Goal: Information Seeking & Learning: Understand process/instructions

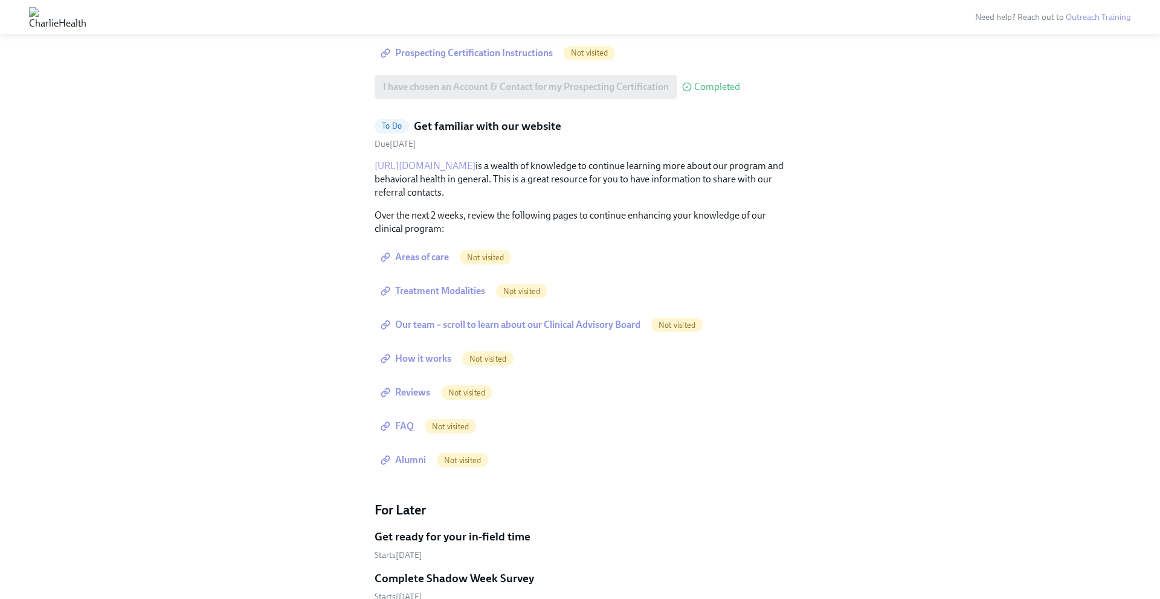
scroll to position [1701, 0]
click at [406, 254] on span "Areas of care" at bounding box center [416, 260] width 66 height 12
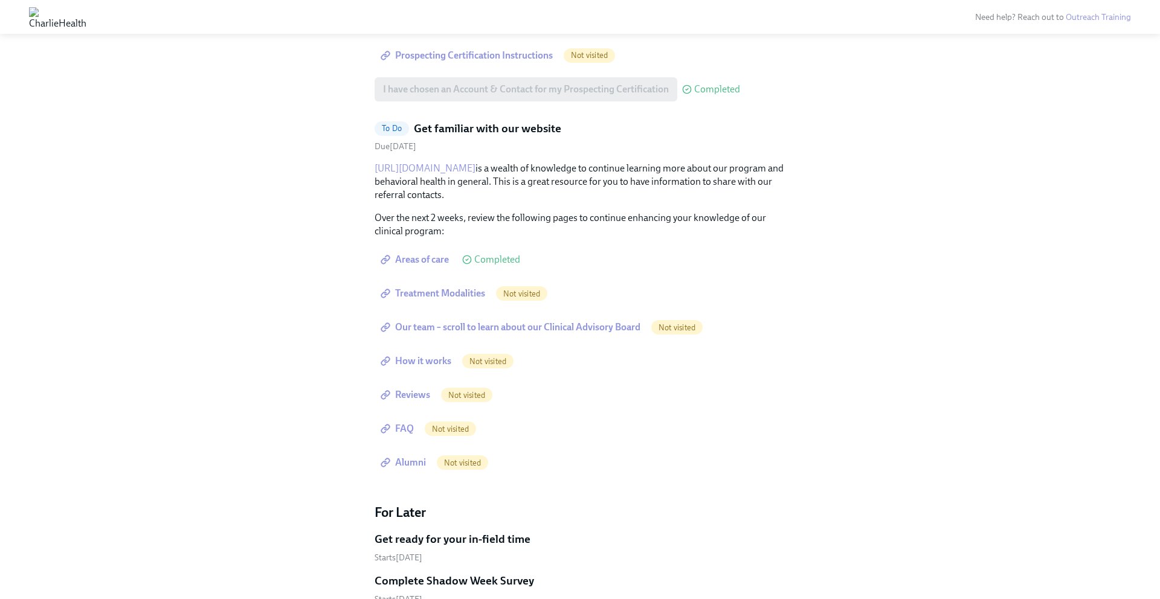
click at [459, 288] on span "Treatment Modalities" at bounding box center [434, 294] width 102 height 12
click at [547, 321] on span "Our team – scroll to learn about our Clinical Advisory Board" at bounding box center [511, 327] width 257 height 12
click at [425, 355] on span "How it works" at bounding box center [417, 361] width 68 height 12
click at [420, 389] on span "Reviews" at bounding box center [406, 395] width 47 height 12
click at [410, 423] on span "FAQ" at bounding box center [398, 429] width 31 height 12
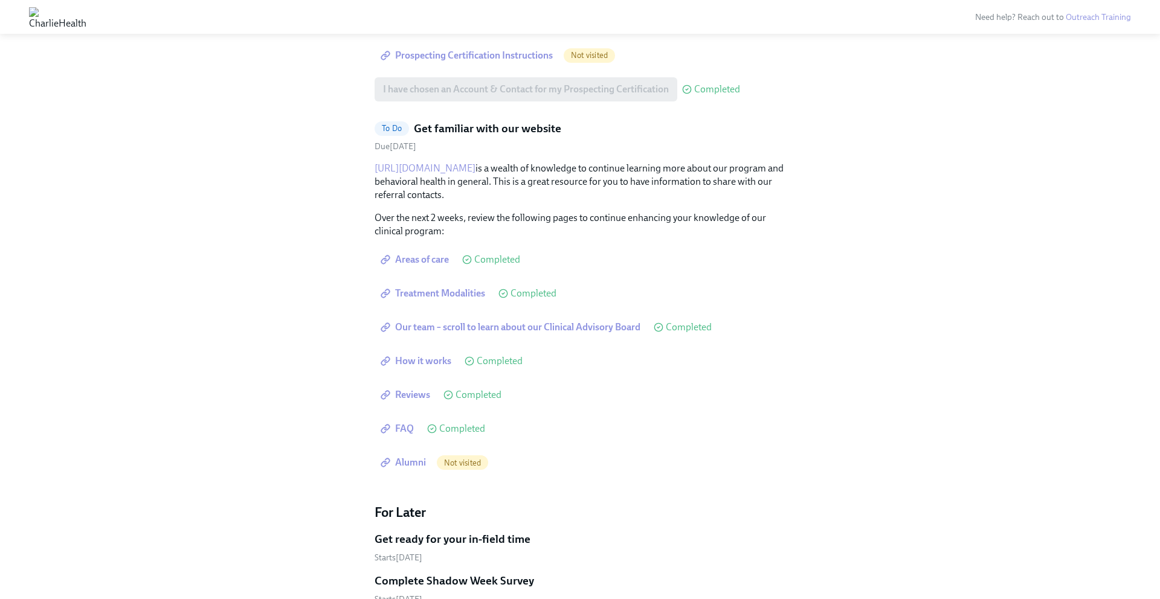
click at [400, 457] on span "Alumni" at bounding box center [404, 463] width 43 height 12
click at [407, 423] on span "FAQ" at bounding box center [398, 429] width 31 height 12
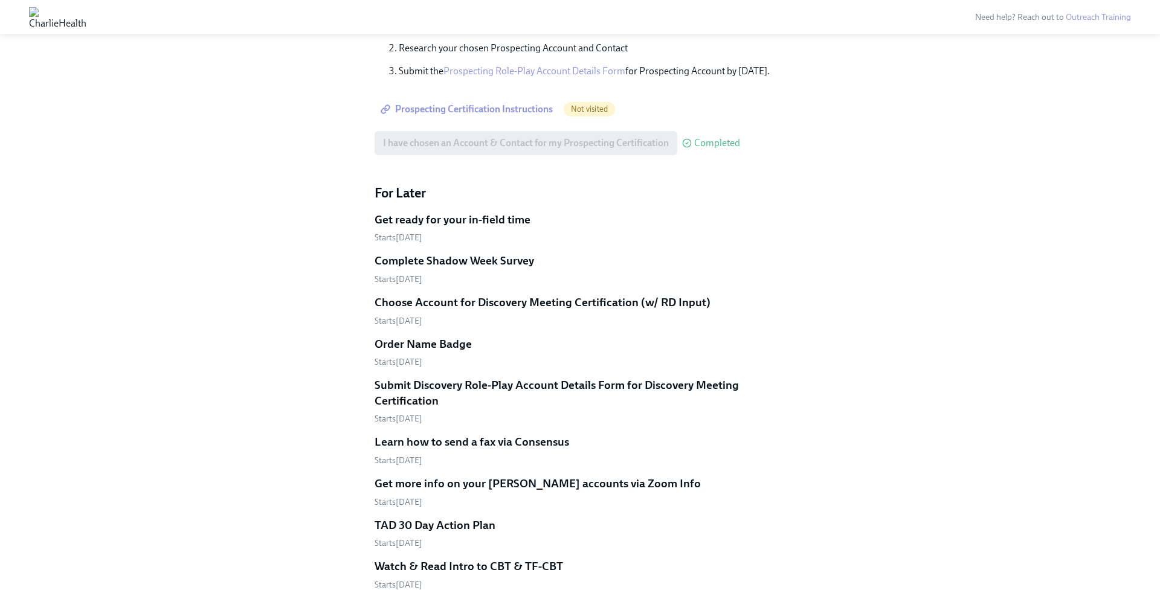
scroll to position [1644, 0]
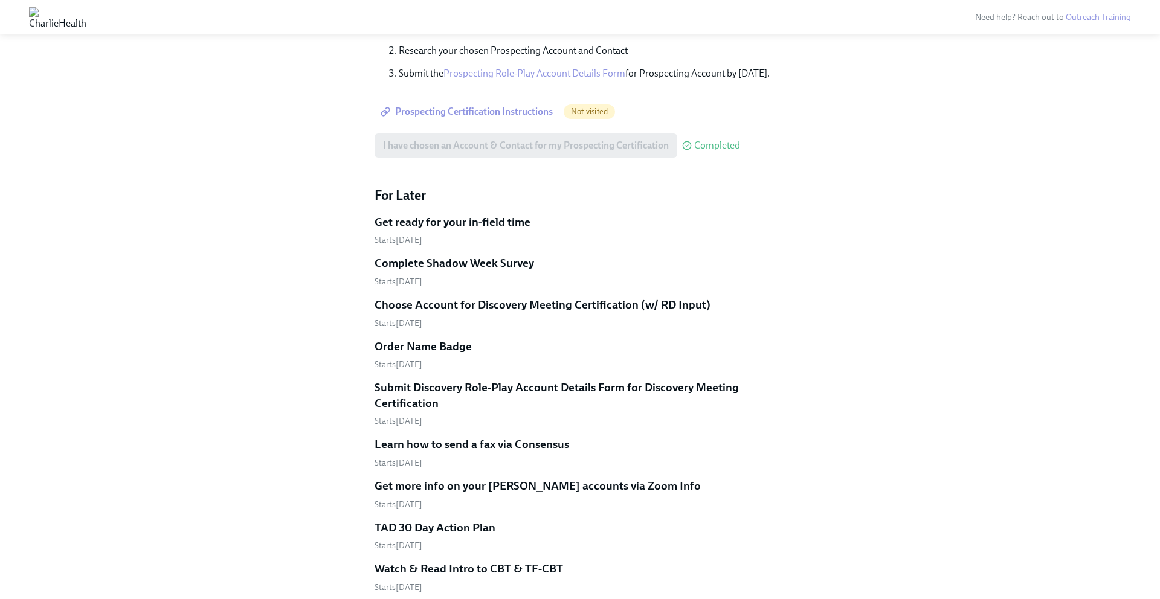
click at [414, 339] on h5 "Order Name Badge" at bounding box center [423, 347] width 97 height 16
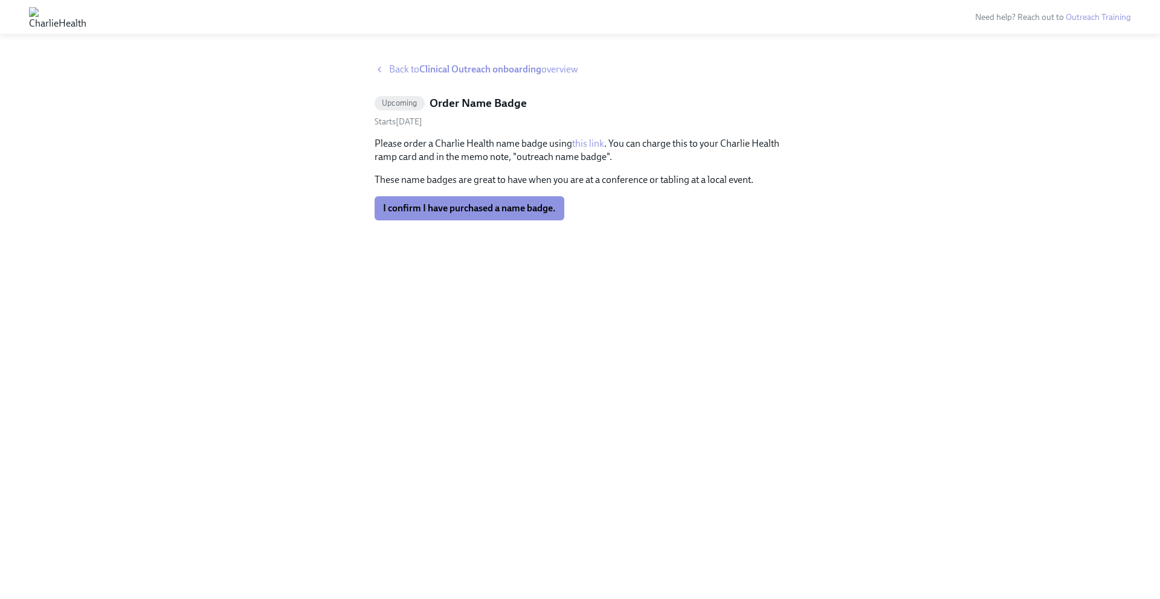
click at [593, 143] on link "this link" at bounding box center [588, 143] width 32 height 11
click at [407, 65] on span "Back to Clinical Outreach onboarding overview" at bounding box center [483, 69] width 189 height 13
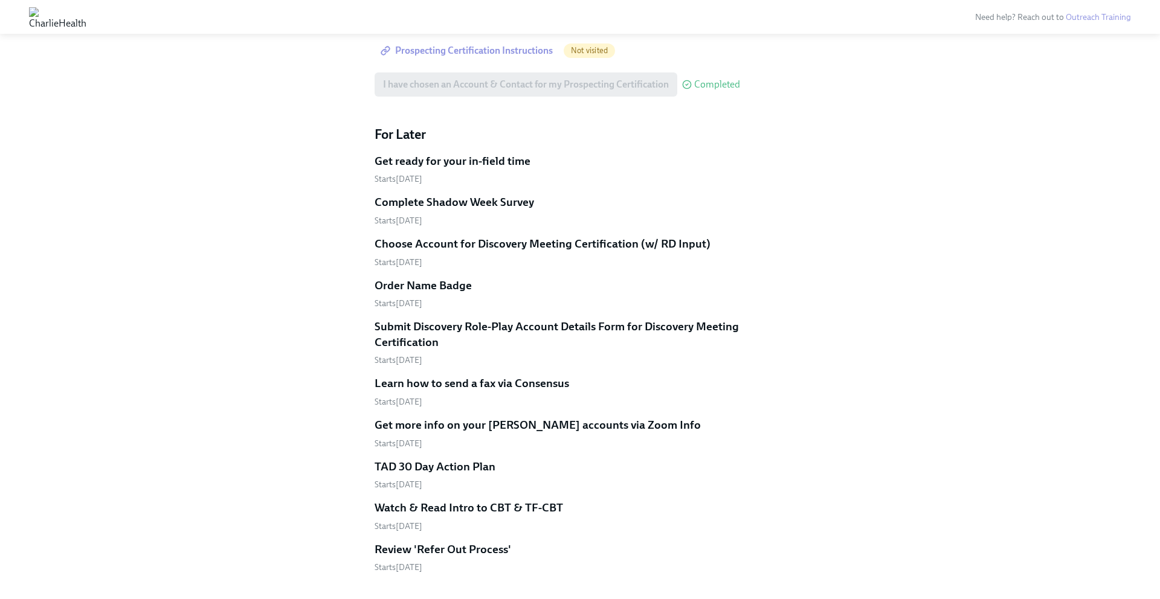
scroll to position [1744, 0]
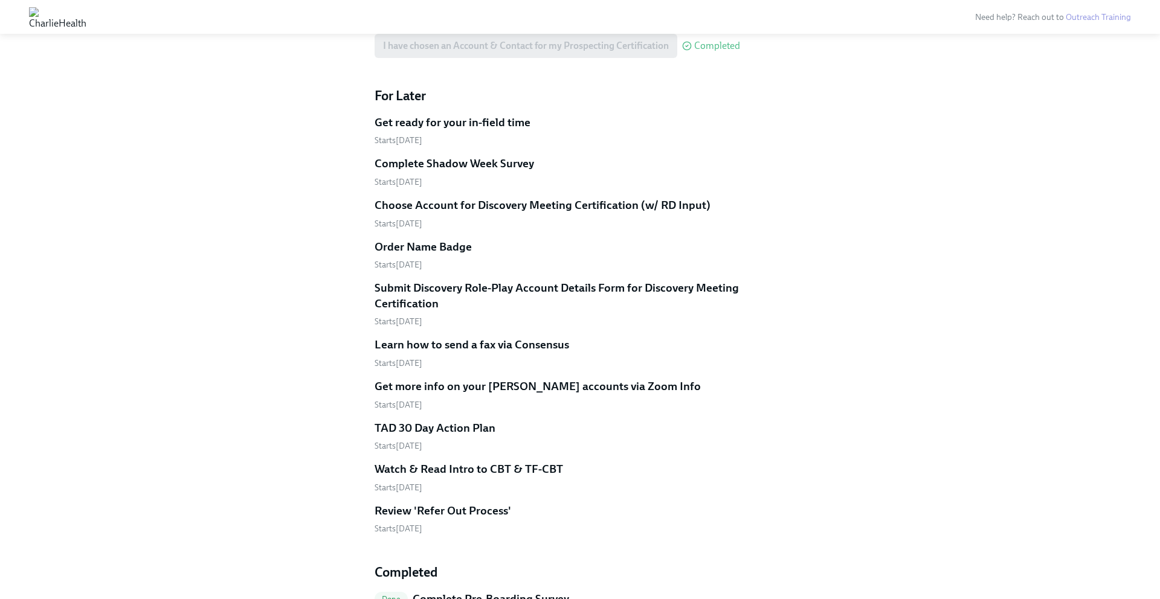
click at [435, 420] on h5 "TAD 30 Day Action Plan" at bounding box center [435, 428] width 121 height 16
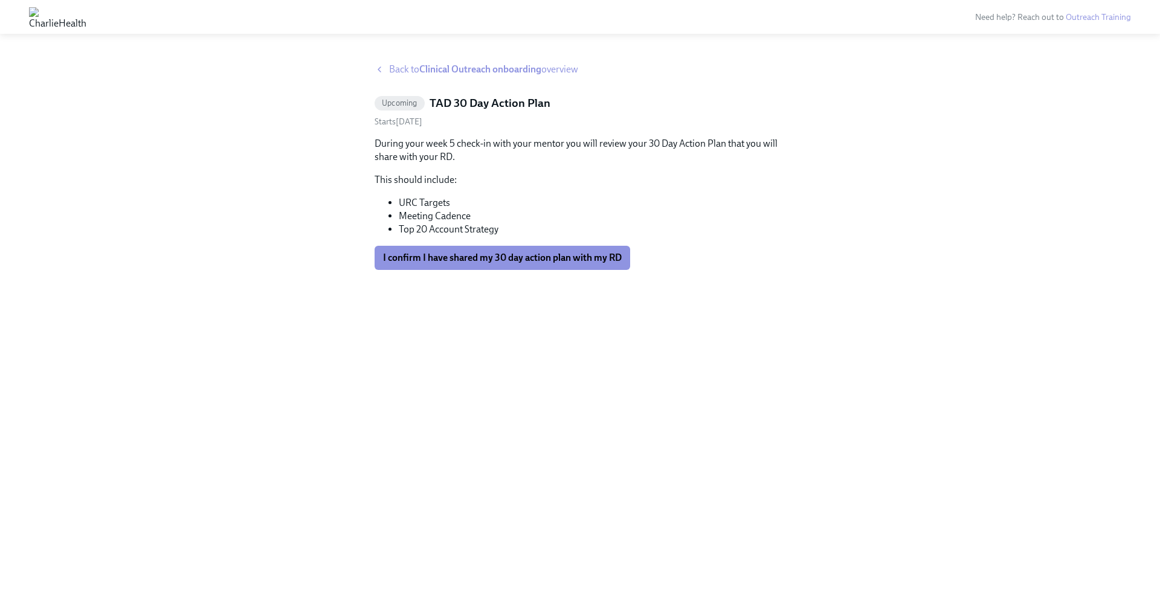
click at [451, 71] on strong "Clinical Outreach onboarding" at bounding box center [480, 68] width 122 height 11
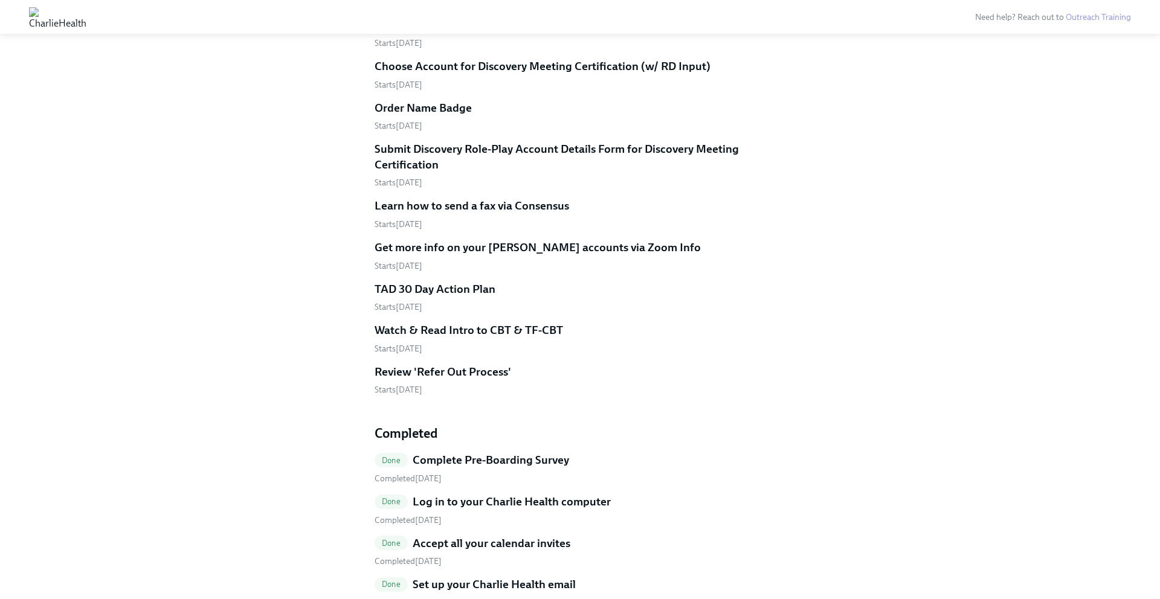
scroll to position [1893, 0]
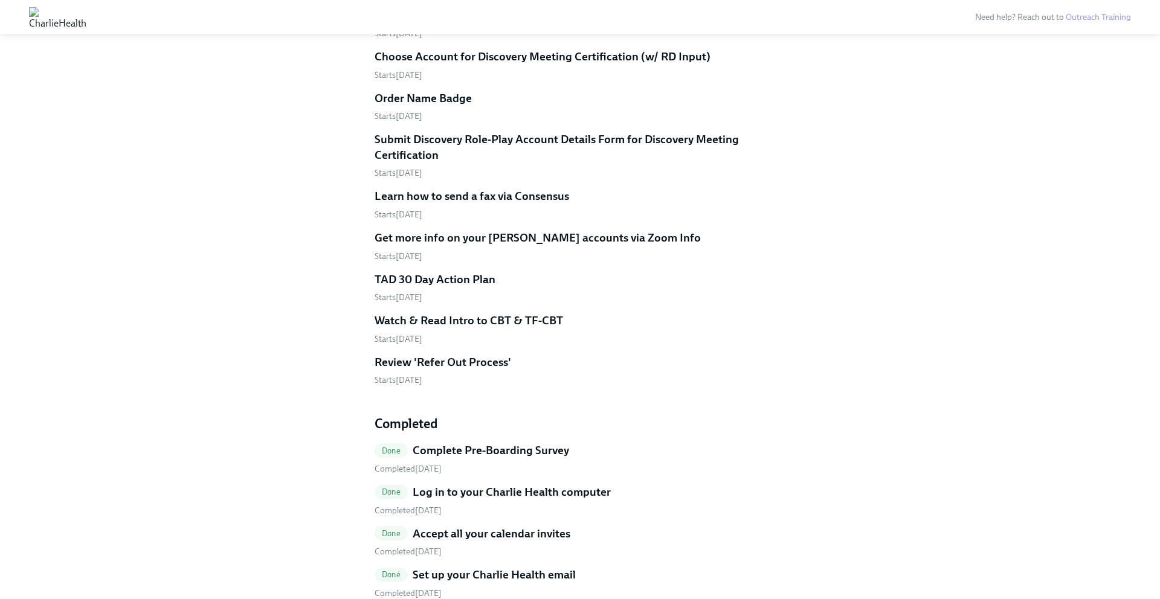
click at [467, 355] on h5 "Review 'Refer Out Process'" at bounding box center [443, 363] width 137 height 16
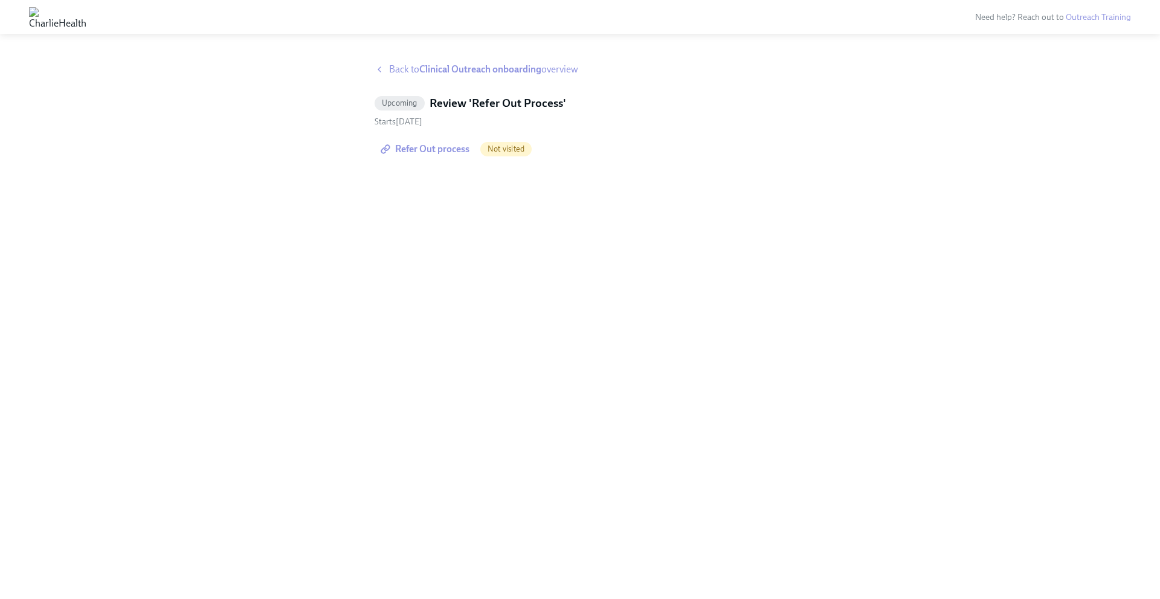
click at [401, 60] on div "Back to Clinical Outreach onboarding overview Upcoming Review 'Refer Out Proces…" at bounding box center [580, 323] width 1160 height 551
click at [401, 70] on span "Back to Clinical Outreach onboarding overview" at bounding box center [483, 69] width 189 height 13
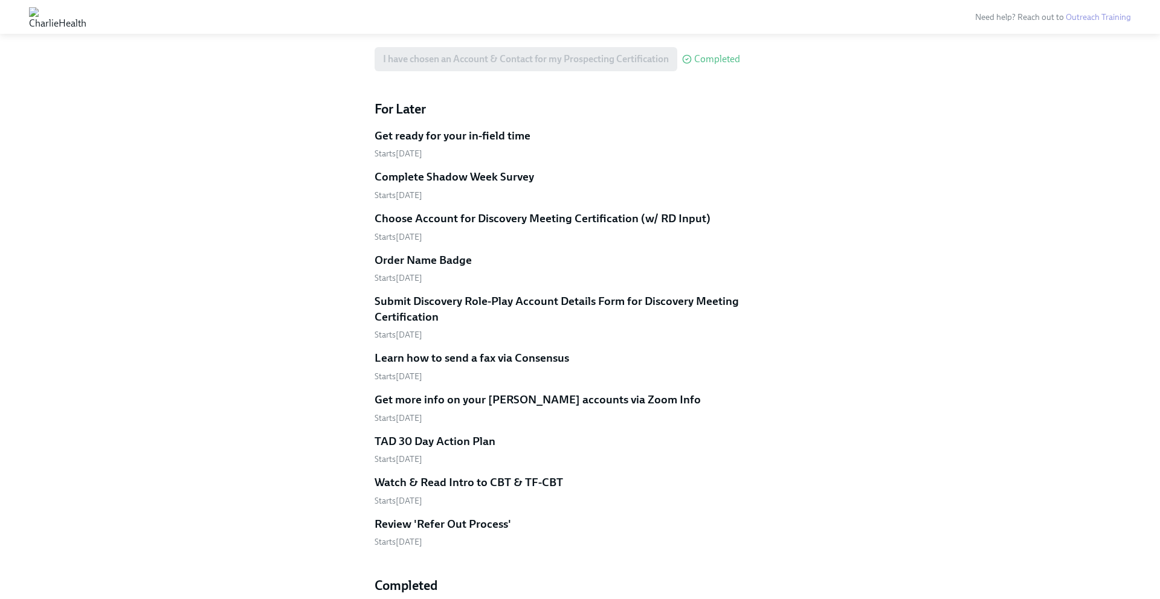
scroll to position [1724, 0]
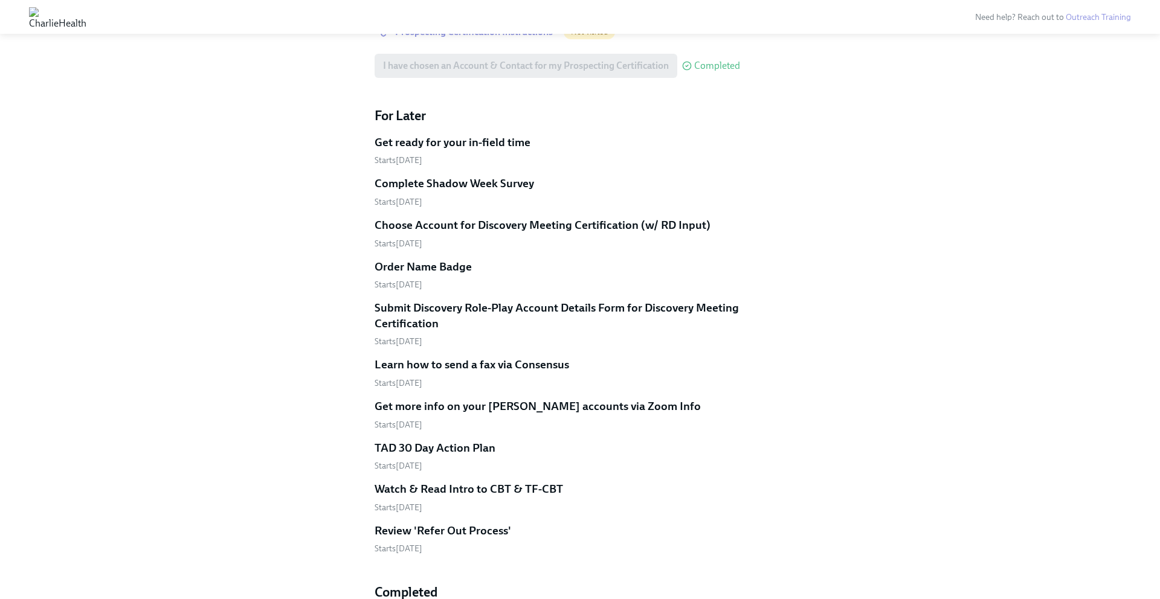
click at [493, 135] on h5 "Get ready for your in-field time" at bounding box center [453, 143] width 156 height 16
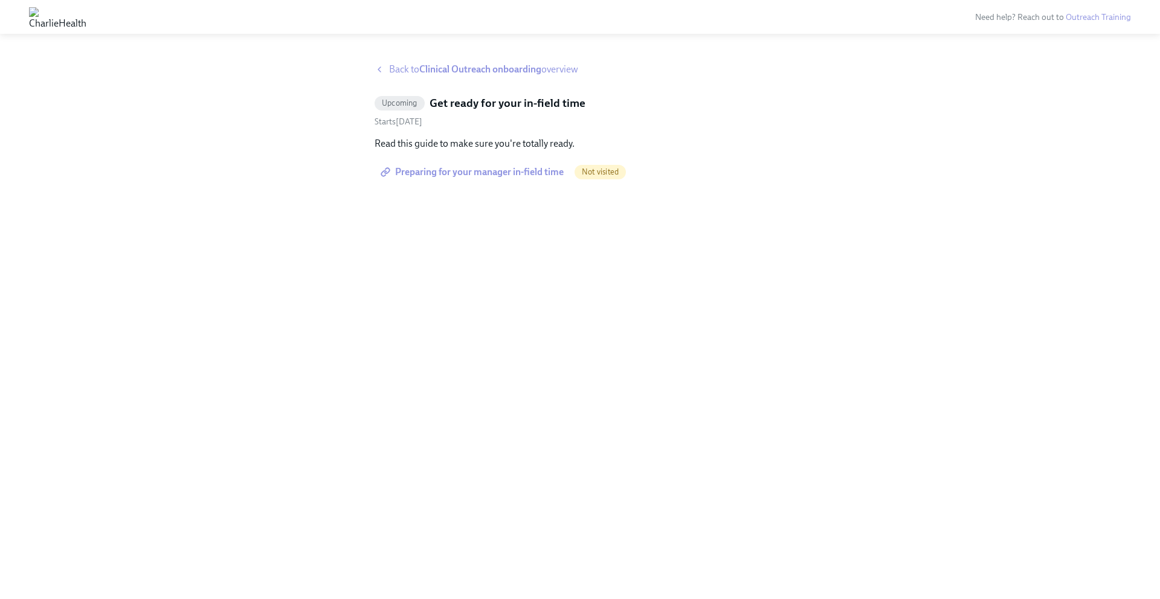
click at [481, 173] on span "Preparing for your manager in-field time" at bounding box center [473, 172] width 181 height 12
click at [443, 66] on strong "Clinical Outreach onboarding" at bounding box center [480, 68] width 122 height 11
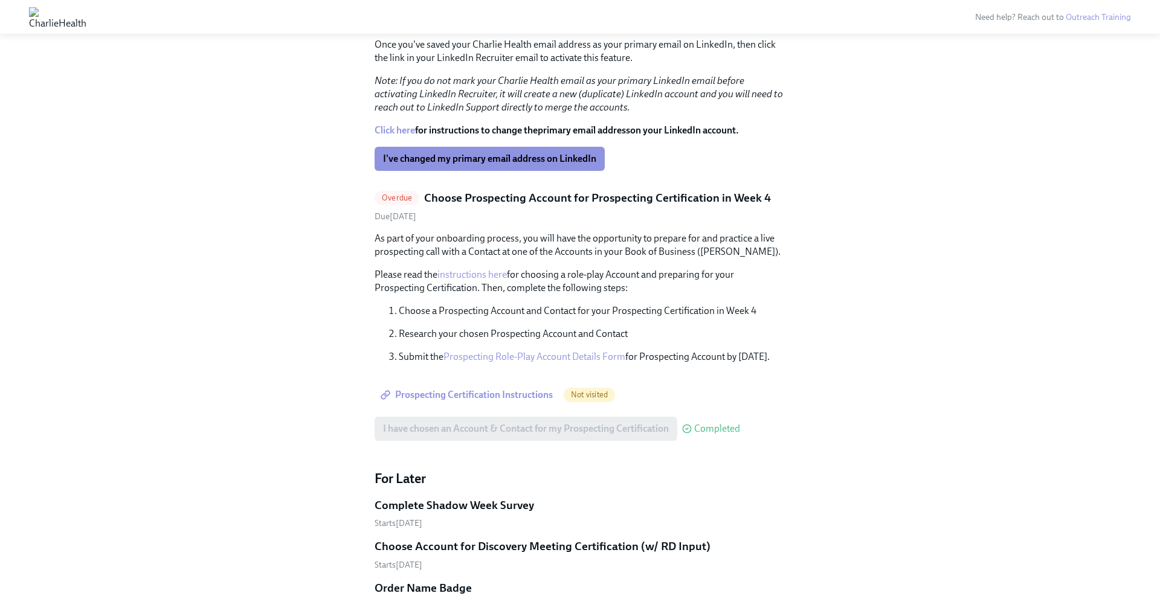
scroll to position [1249, 0]
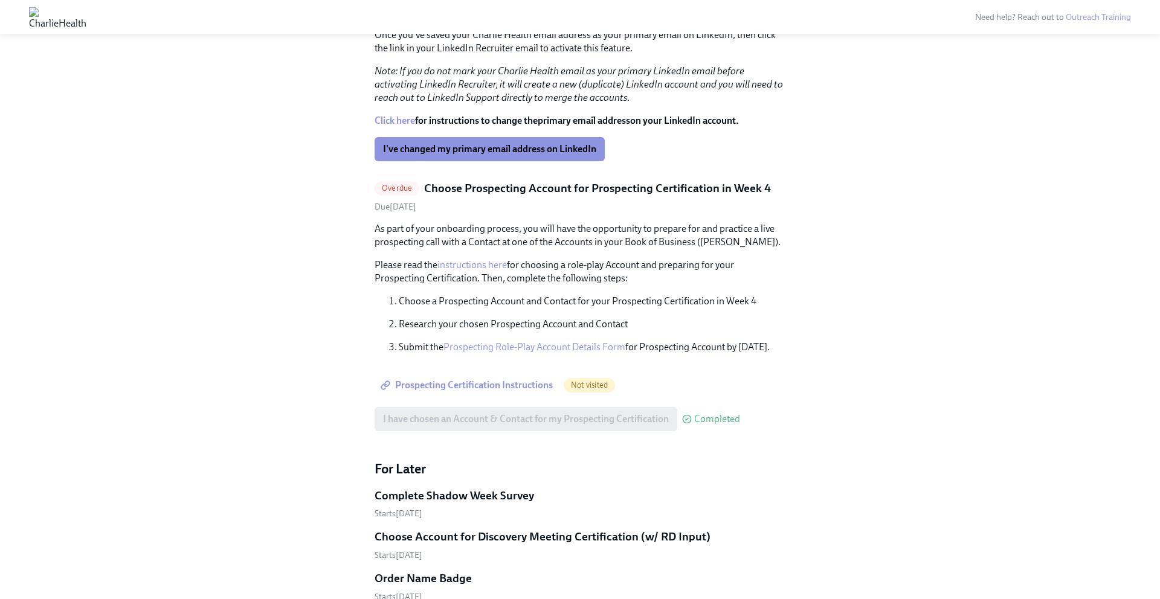
click at [487, 379] on span "Prospecting Certification Instructions" at bounding box center [468, 385] width 170 height 12
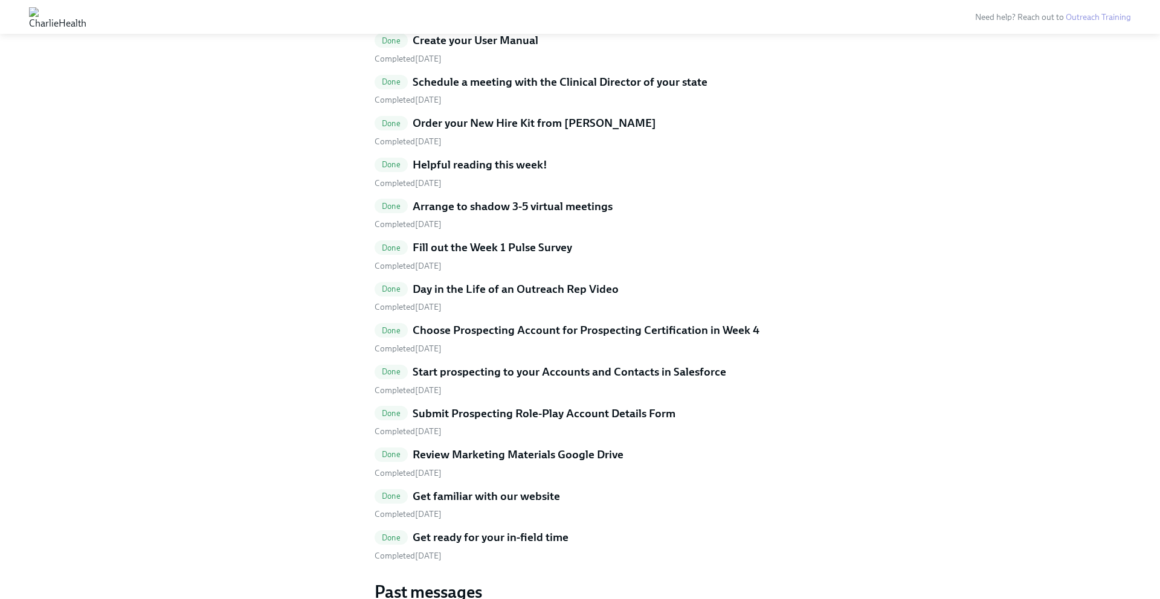
scroll to position [2546, 0]
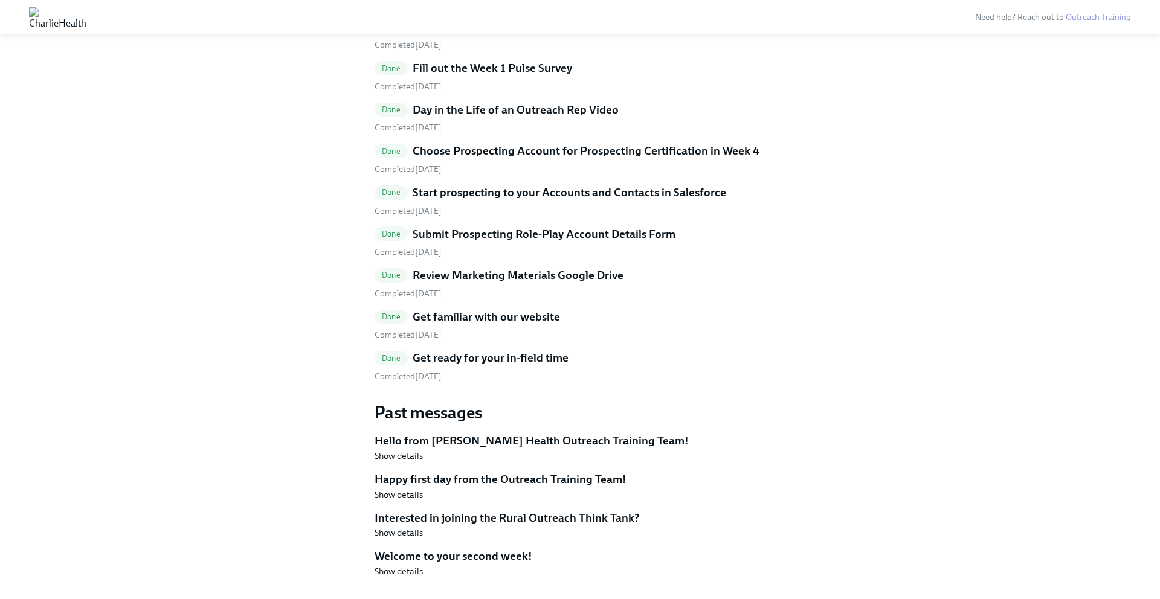
click at [484, 350] on h5 "Get ready for your in-field time" at bounding box center [491, 358] width 156 height 16
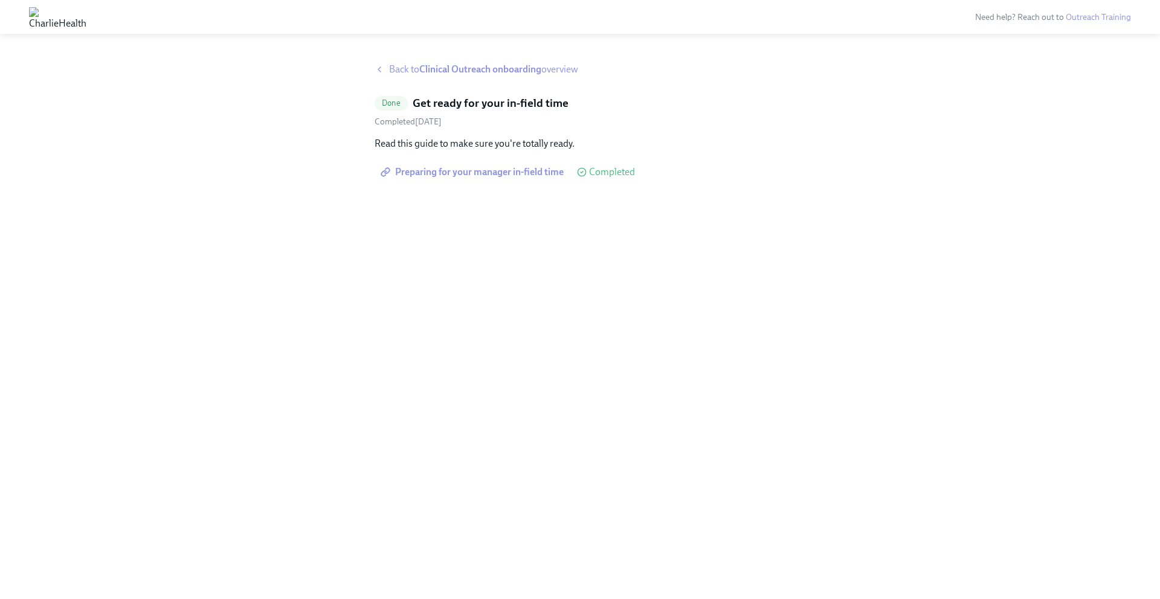
click at [532, 172] on span "Preparing for your manager in-field time" at bounding box center [473, 172] width 181 height 12
click at [500, 66] on strong "Clinical Outreach onboarding" at bounding box center [480, 68] width 122 height 11
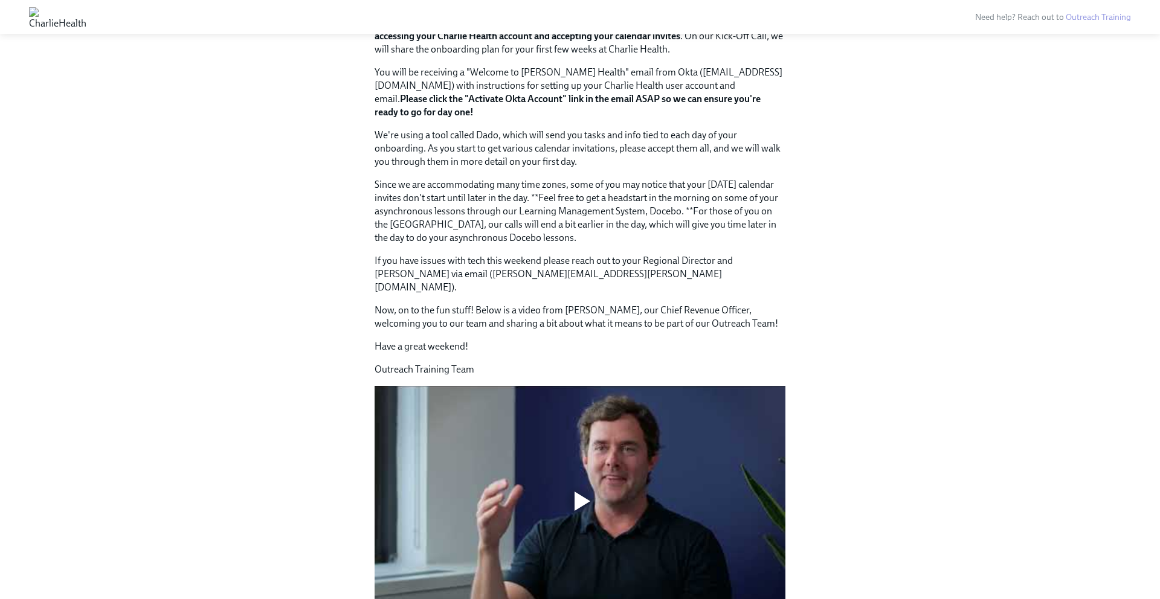
scroll to position [555, 0]
